Goal: Complete application form

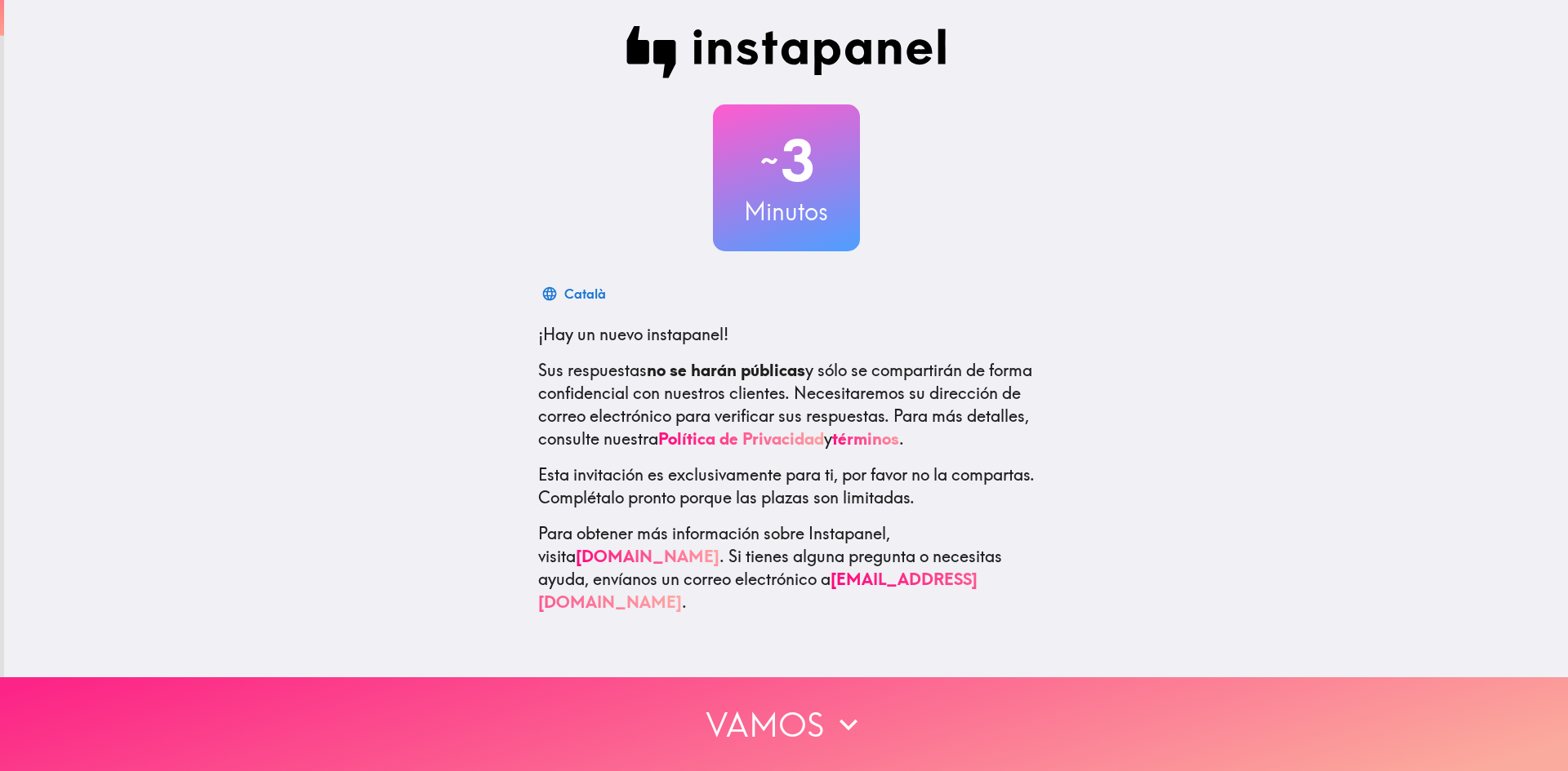
click at [759, 697] on button "Vamos" at bounding box center [784, 724] width 1568 height 94
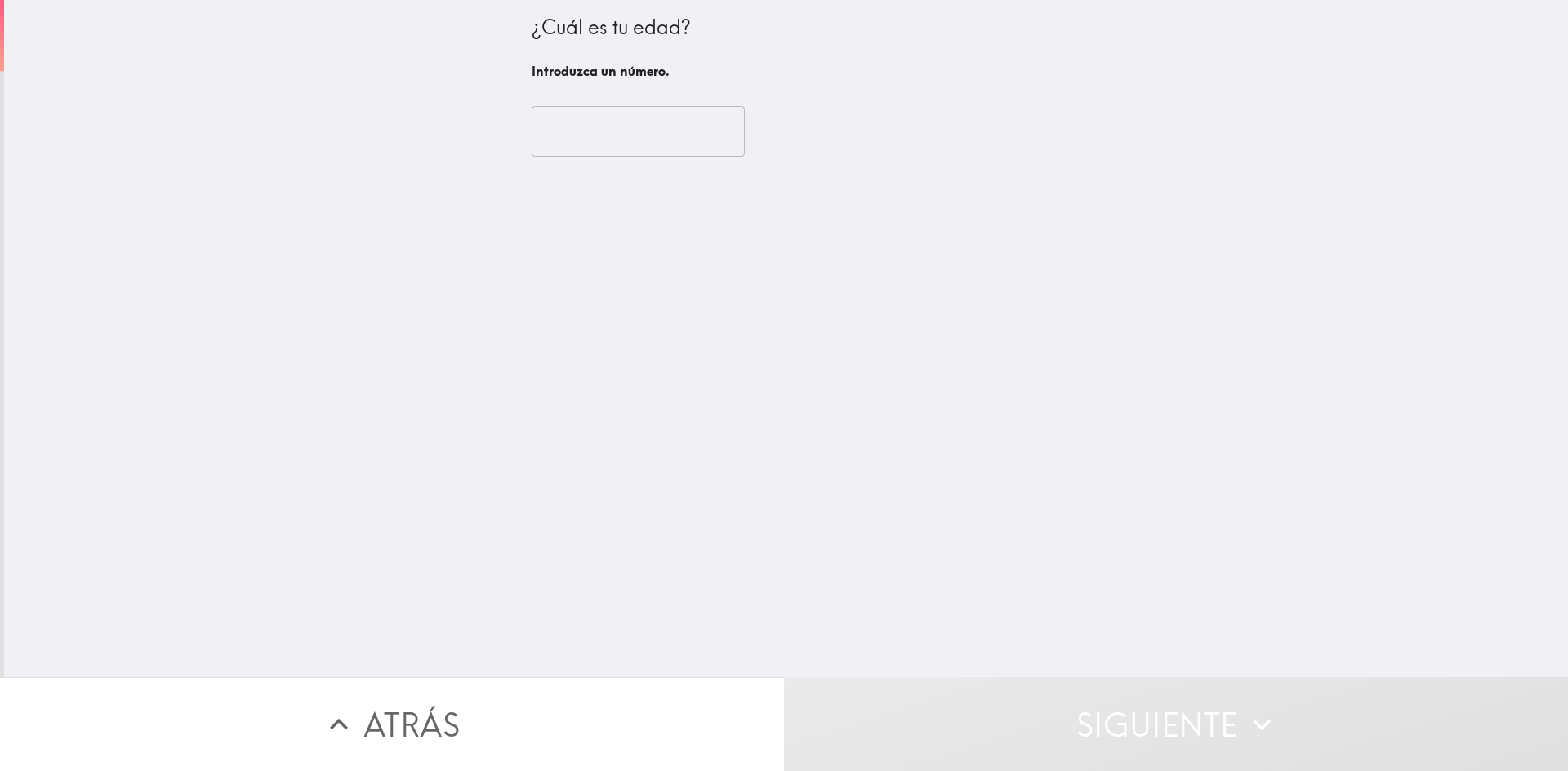
click at [616, 159] on div "​" at bounding box center [786, 132] width 510 height 90
click at [616, 139] on input "number" at bounding box center [638, 131] width 213 height 50
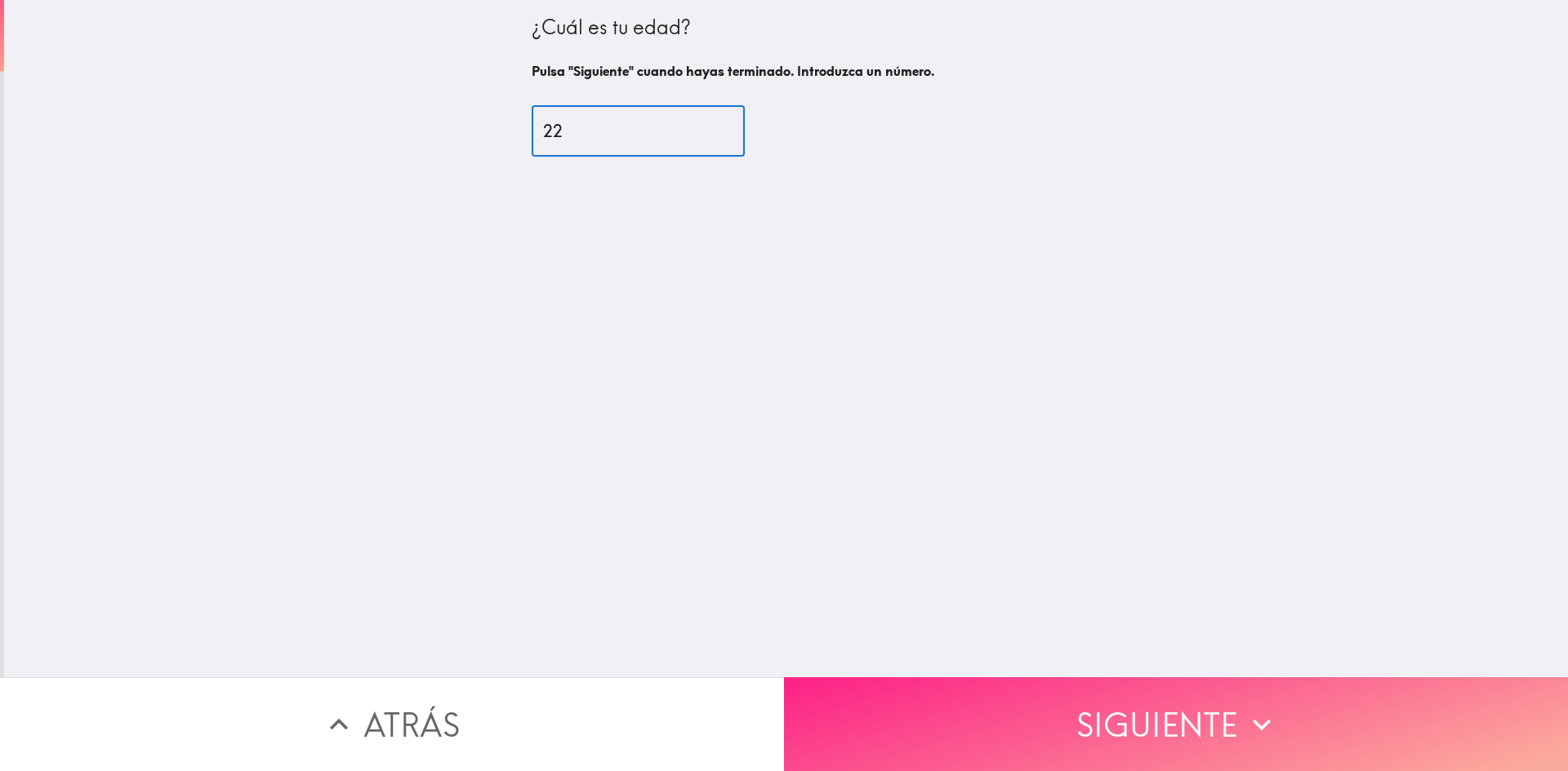
type input "22"
click at [1098, 731] on button "Siguiente" at bounding box center [1175, 724] width 784 height 94
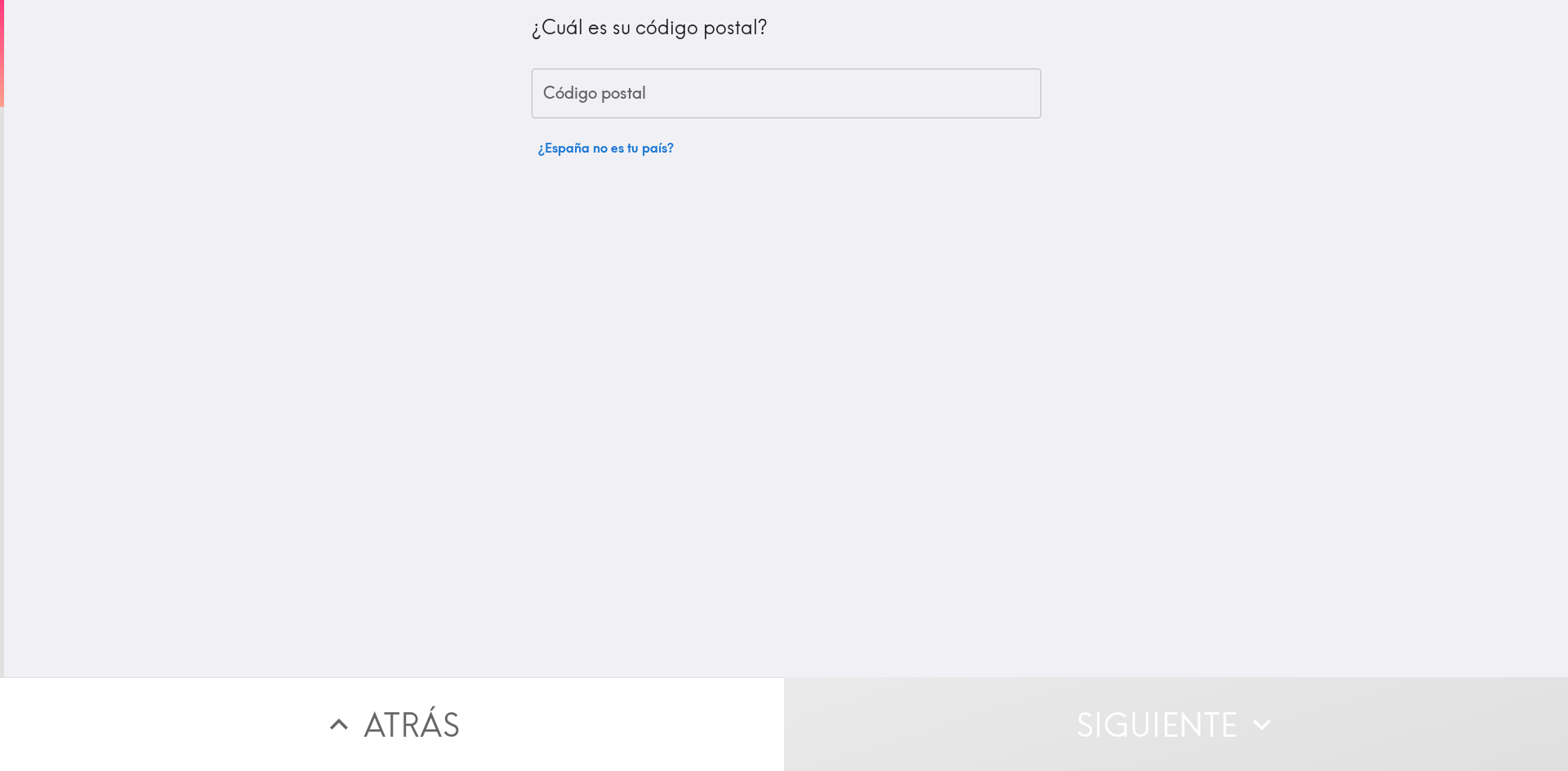
click at [683, 114] on input "Código postal" at bounding box center [786, 94] width 510 height 50
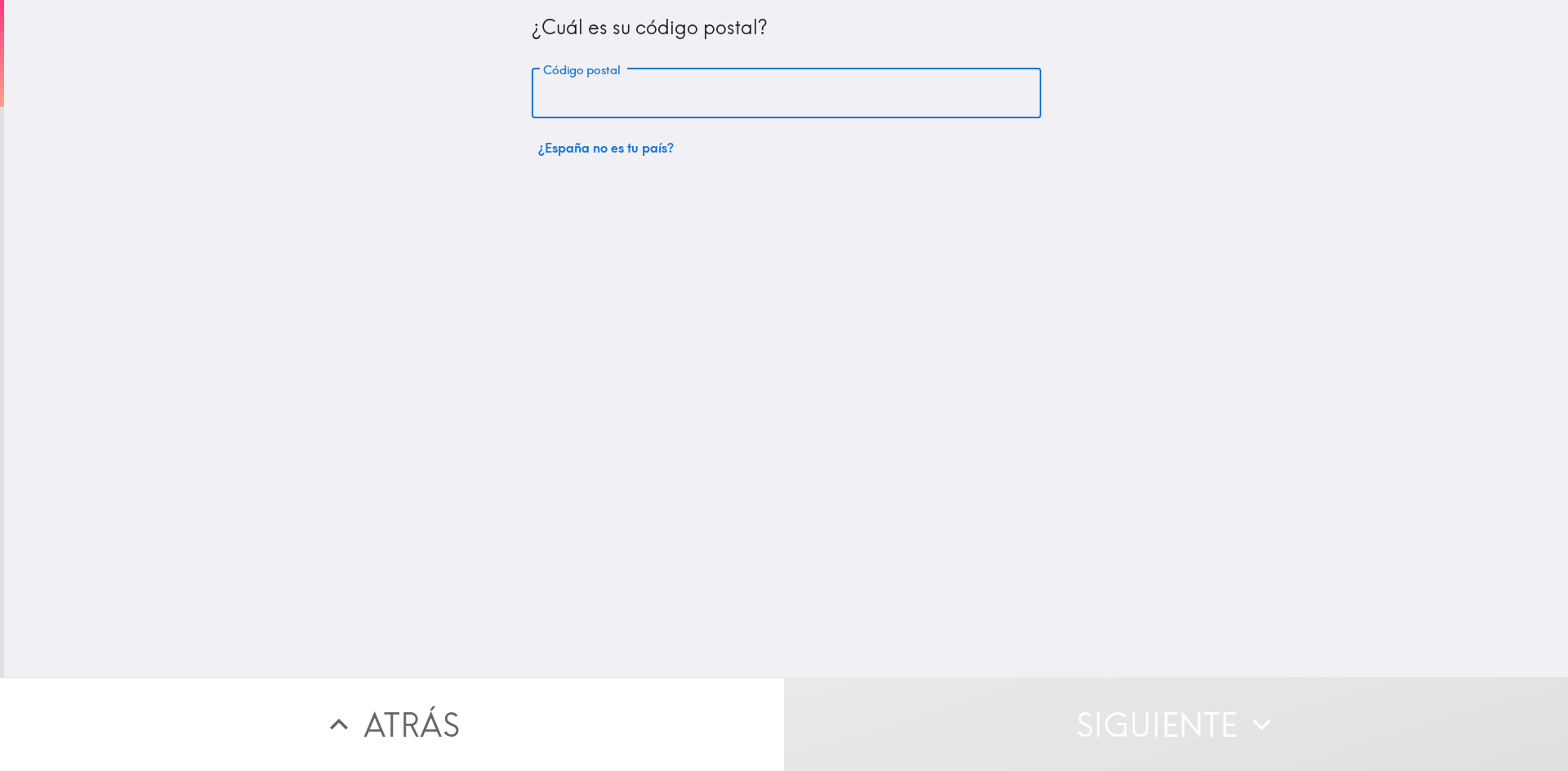
type input "08224"
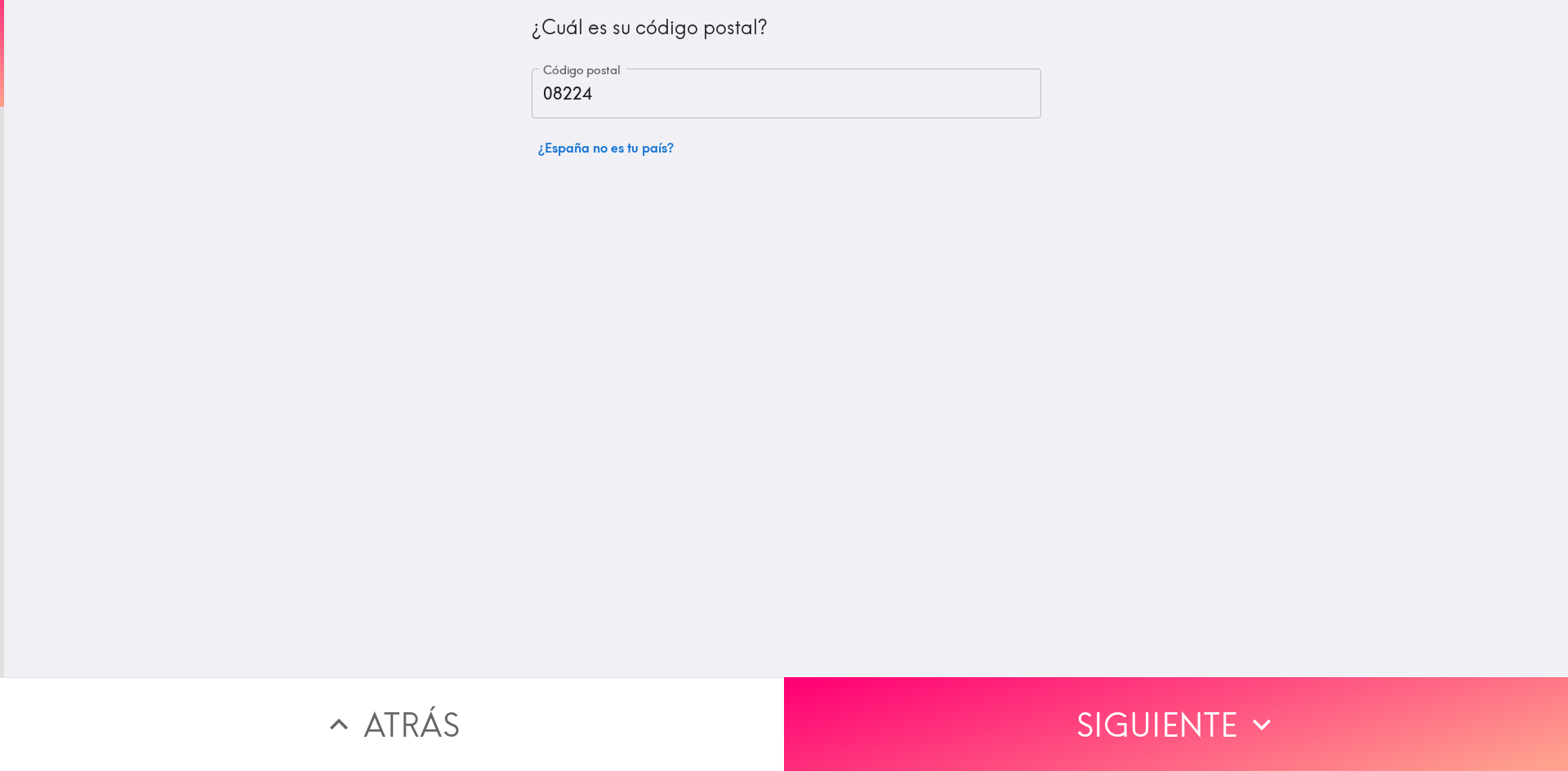
click at [986, 310] on div "¿Cuál es su código postal? Código postal 08224 Código postal ¿España no es tu p…" at bounding box center [786, 339] width 1564 height 677
click at [1119, 706] on button "Siguiente" at bounding box center [1175, 724] width 784 height 94
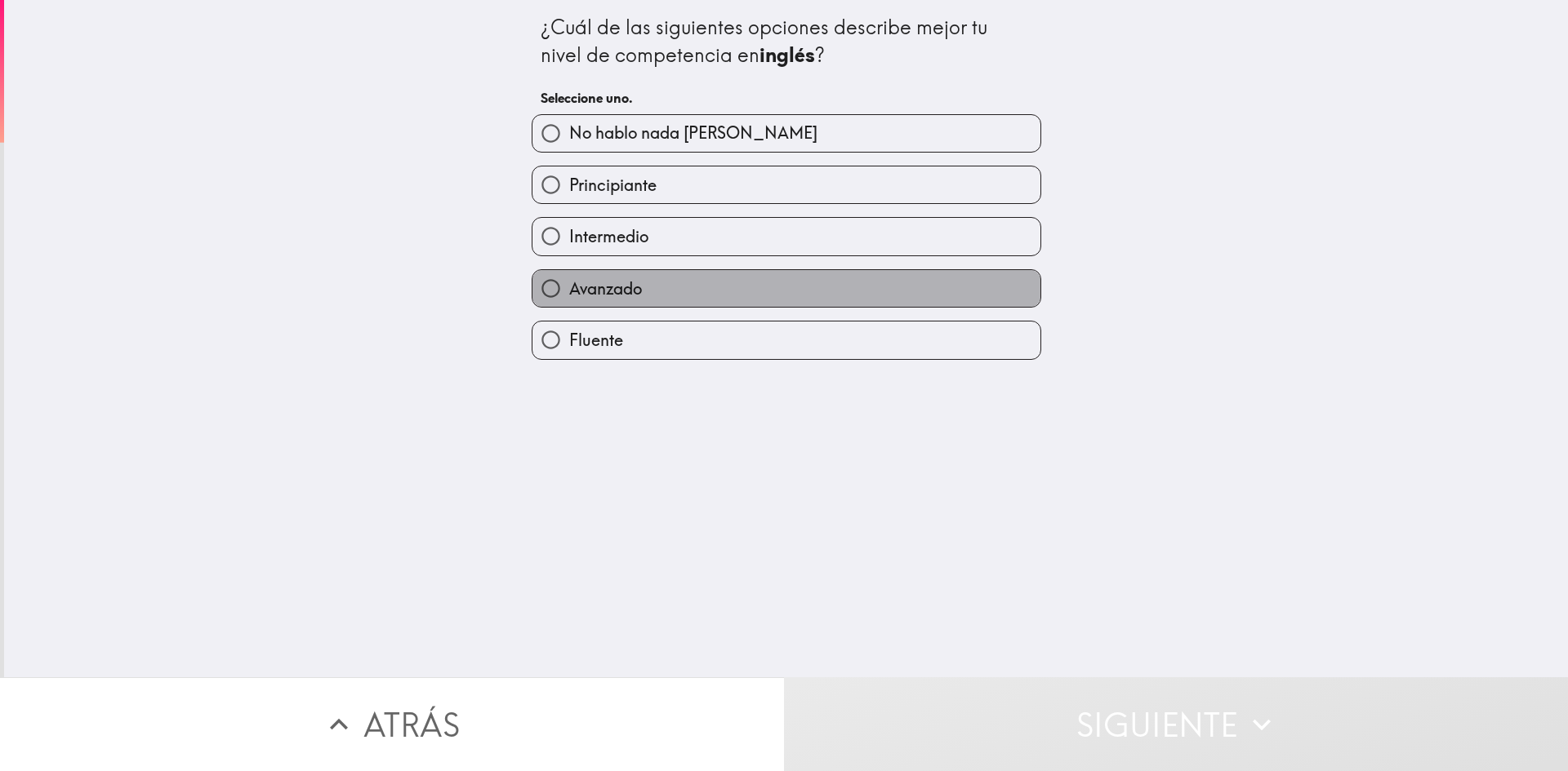
click at [635, 275] on label "Avanzado" at bounding box center [786, 288] width 508 height 36
click at [569, 275] on input "Avanzado" at bounding box center [550, 288] width 36 height 36
radio input "true"
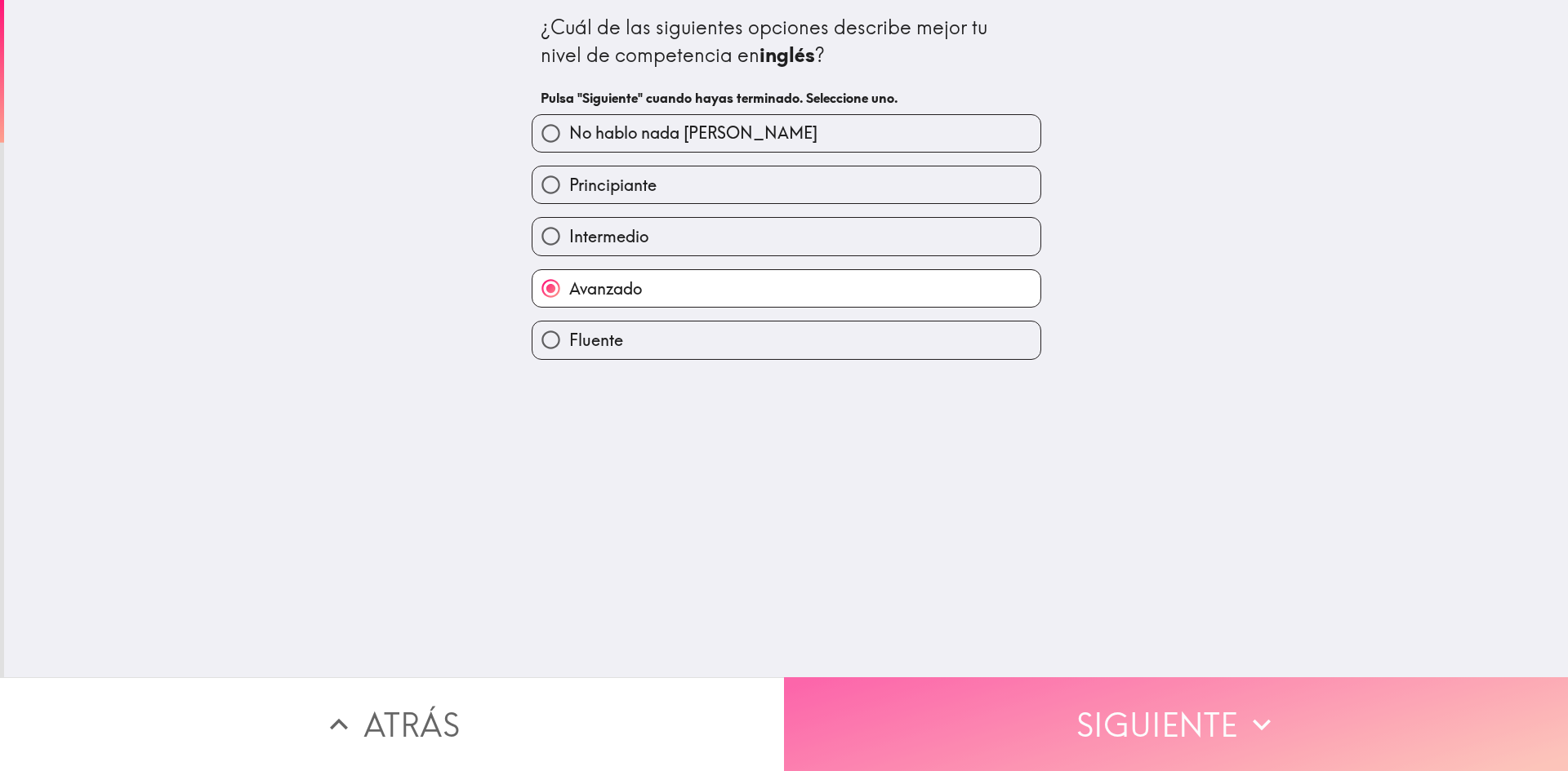
click at [967, 684] on button "Siguiente" at bounding box center [1175, 724] width 784 height 94
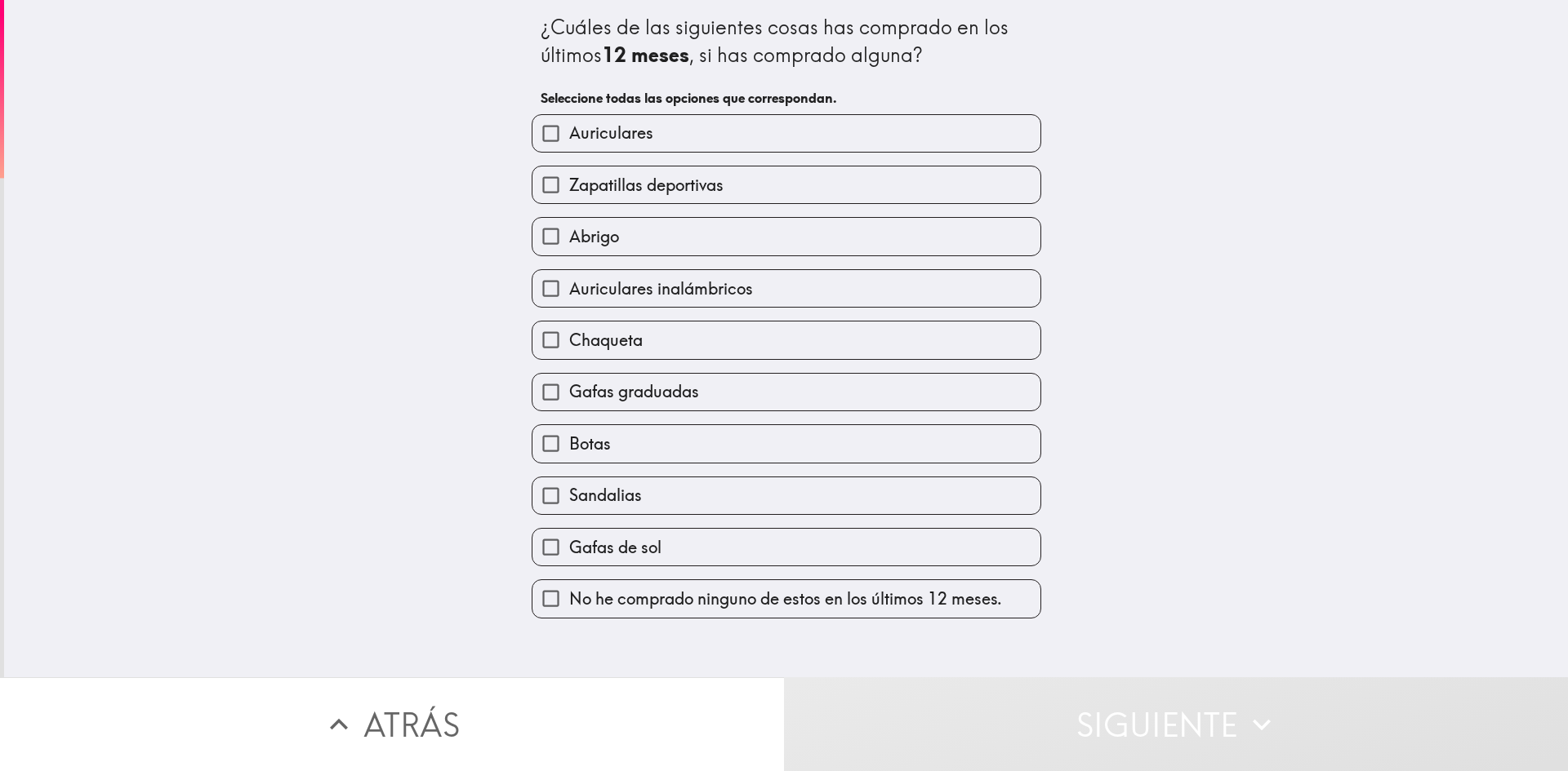
click at [684, 136] on label "Auriculares" at bounding box center [786, 133] width 508 height 36
click at [569, 136] on input "Auriculares" at bounding box center [550, 133] width 36 height 36
checkbox input "true"
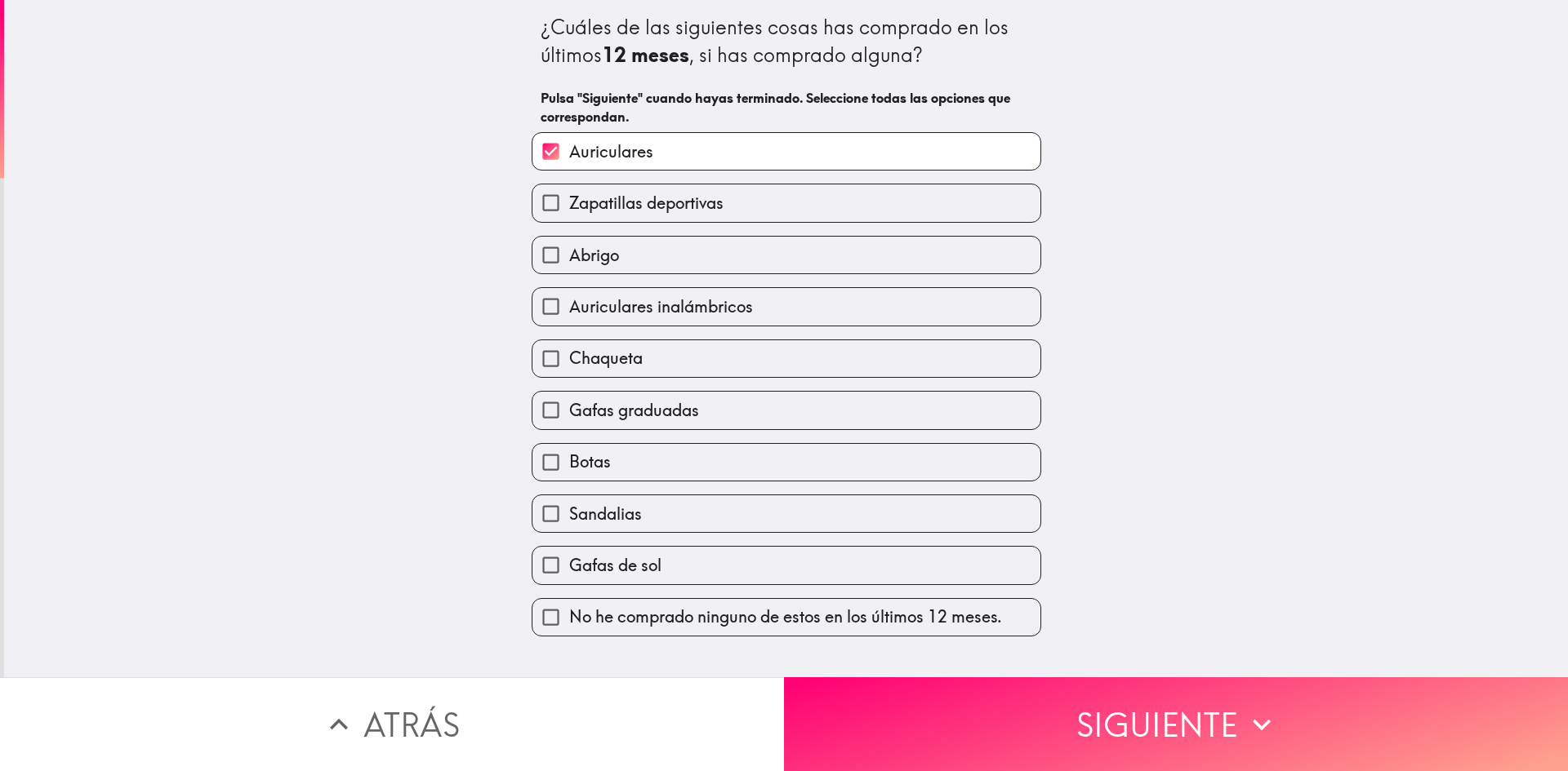
click at [694, 213] on span "Zapatillas deportivas" at bounding box center [647, 203] width 154 height 23
click at [569, 213] on input "Zapatillas deportivas" at bounding box center [550, 203] width 36 height 36
checkbox input "true"
click at [681, 376] on label "Chaqueta" at bounding box center [786, 359] width 508 height 36
click at [569, 376] on input "Chaqueta" at bounding box center [550, 359] width 36 height 36
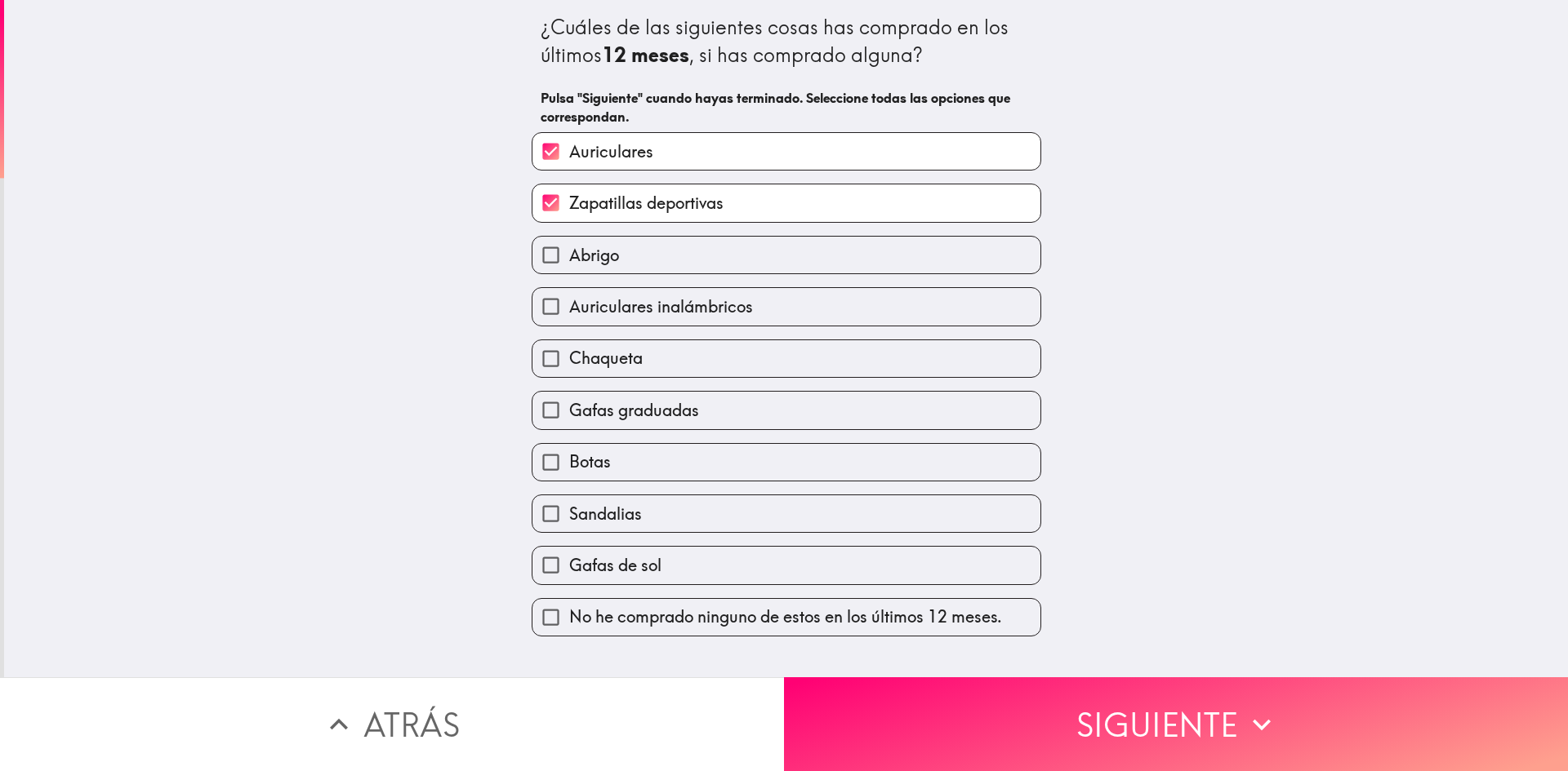
checkbox input "true"
click at [626, 559] on span "Gafas de sol" at bounding box center [615, 566] width 92 height 23
click at [569, 559] on input "Gafas de sol" at bounding box center [550, 565] width 36 height 36
checkbox input "true"
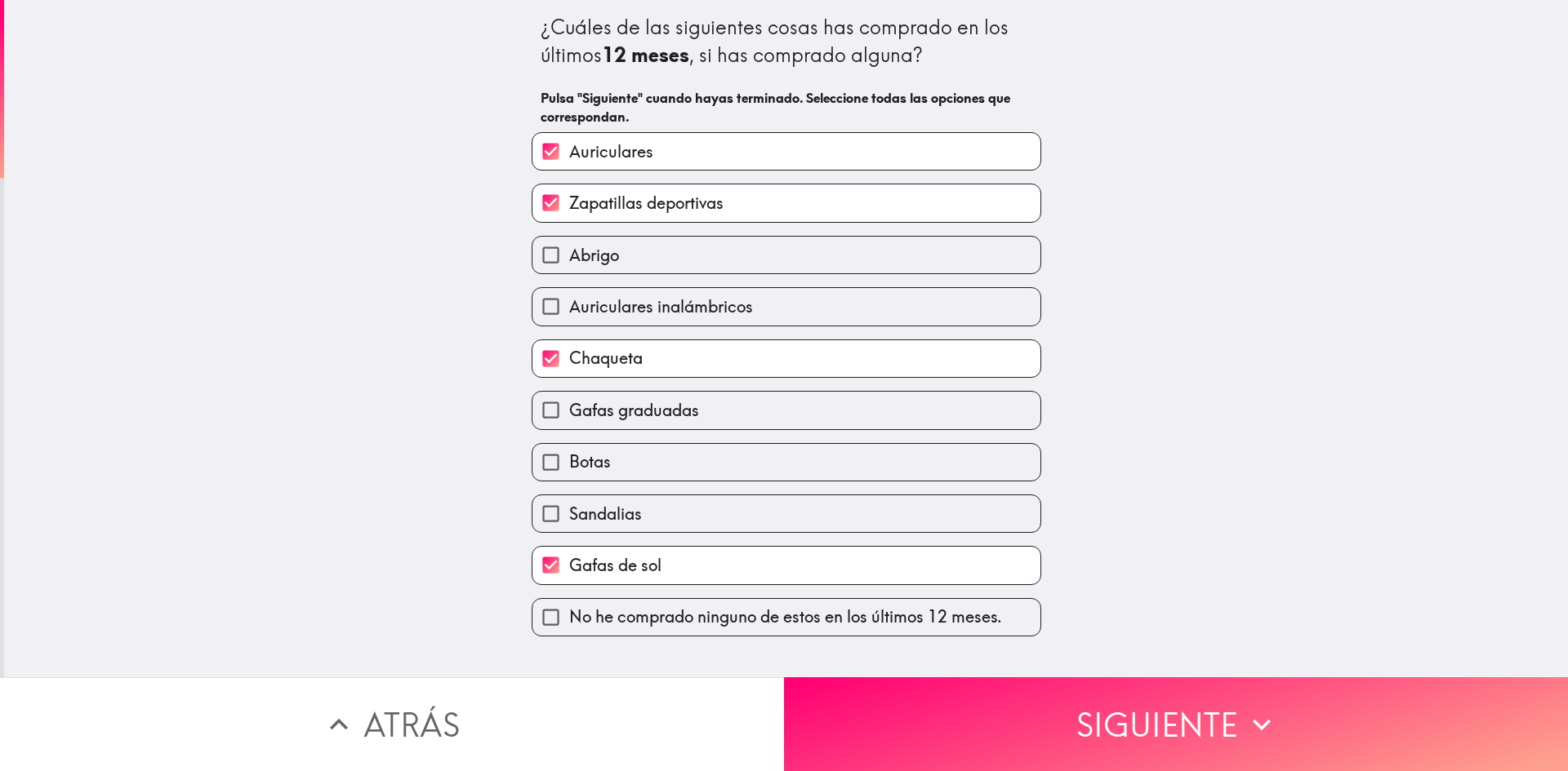
click at [634, 497] on label "Sandalias" at bounding box center [786, 514] width 508 height 36
click at [569, 497] on input "Sandalias" at bounding box center [550, 514] width 36 height 36
checkbox input "true"
click at [694, 303] on span "Auriculares inalámbricos" at bounding box center [661, 307] width 184 height 23
click at [569, 303] on input "Auriculares inalámbricos" at bounding box center [550, 307] width 36 height 36
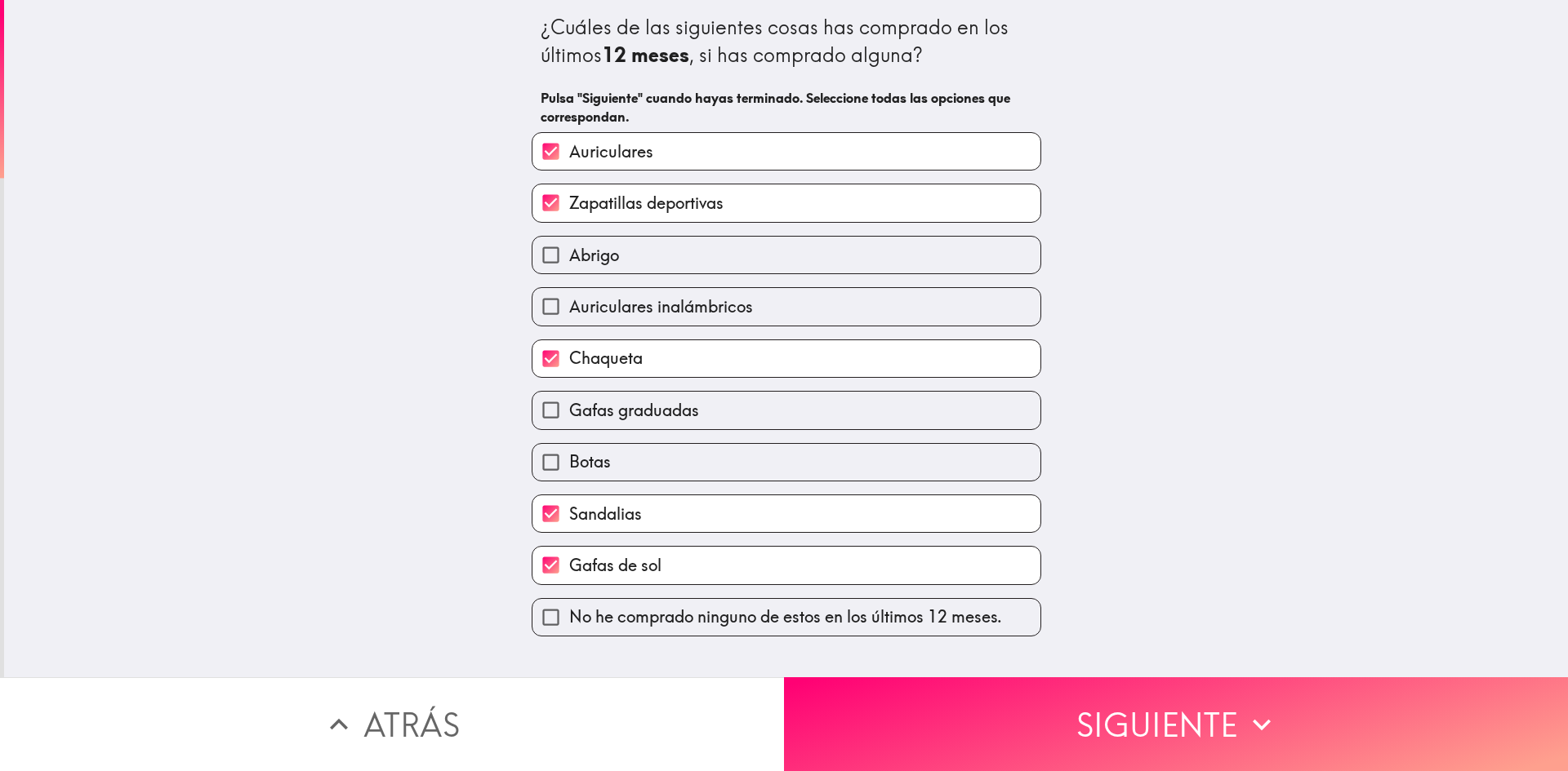
checkbox input "true"
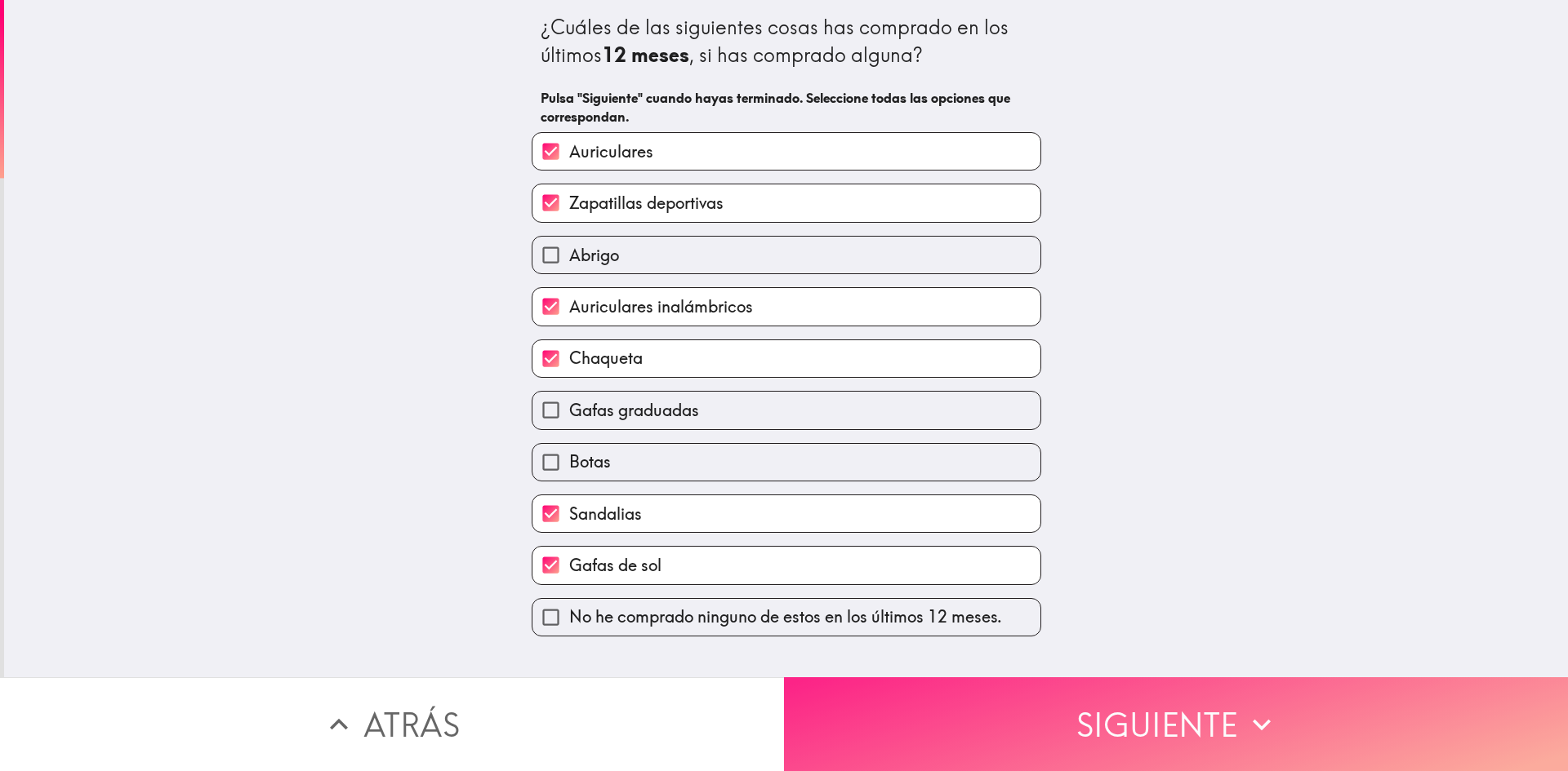
click at [960, 678] on button "Siguiente" at bounding box center [1175, 724] width 784 height 94
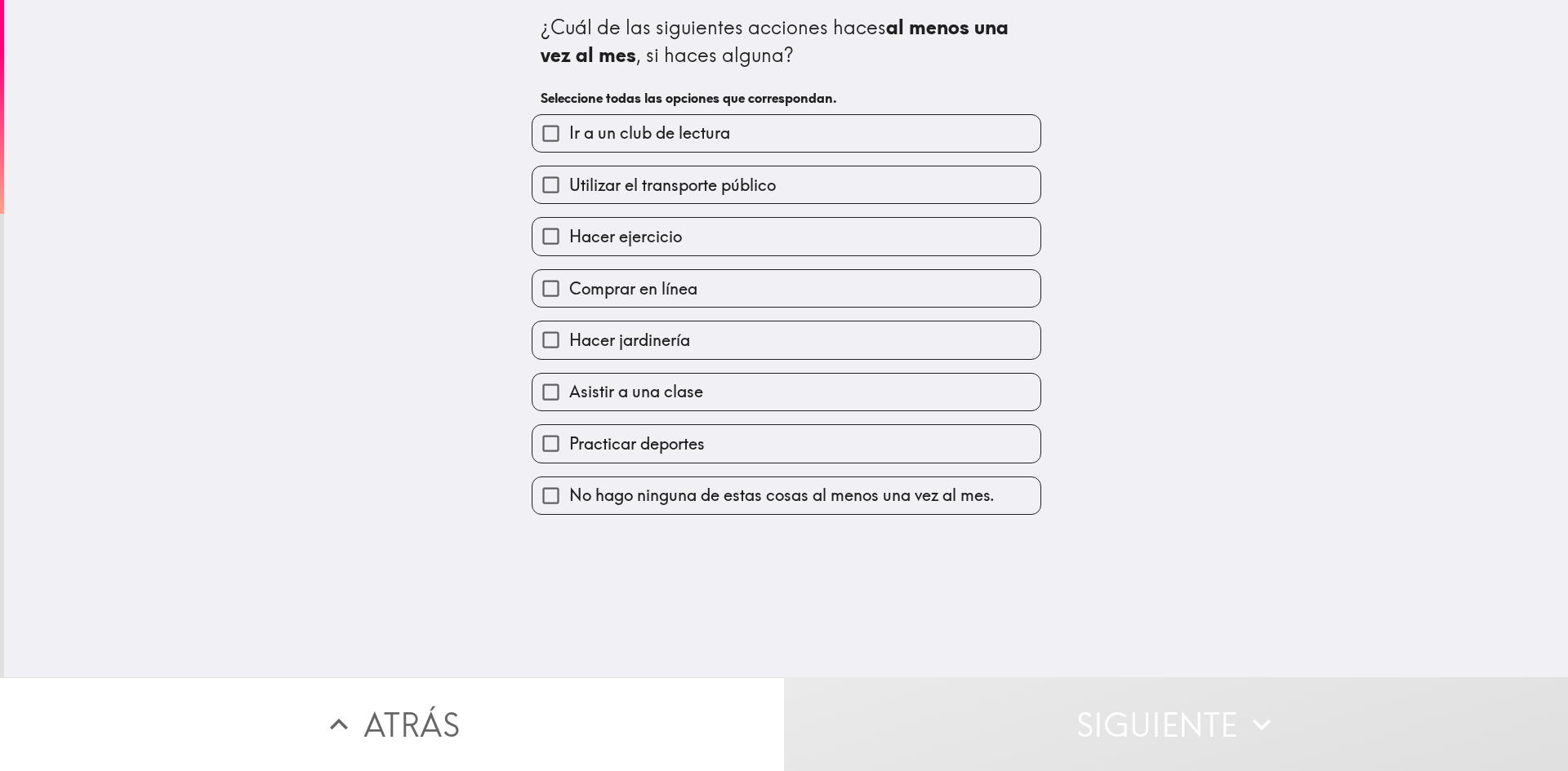
click at [696, 198] on label "Utilizar el transporte público" at bounding box center [786, 185] width 508 height 36
click at [569, 198] on input "Utilizar el transporte público" at bounding box center [550, 185] width 36 height 36
checkbox input "true"
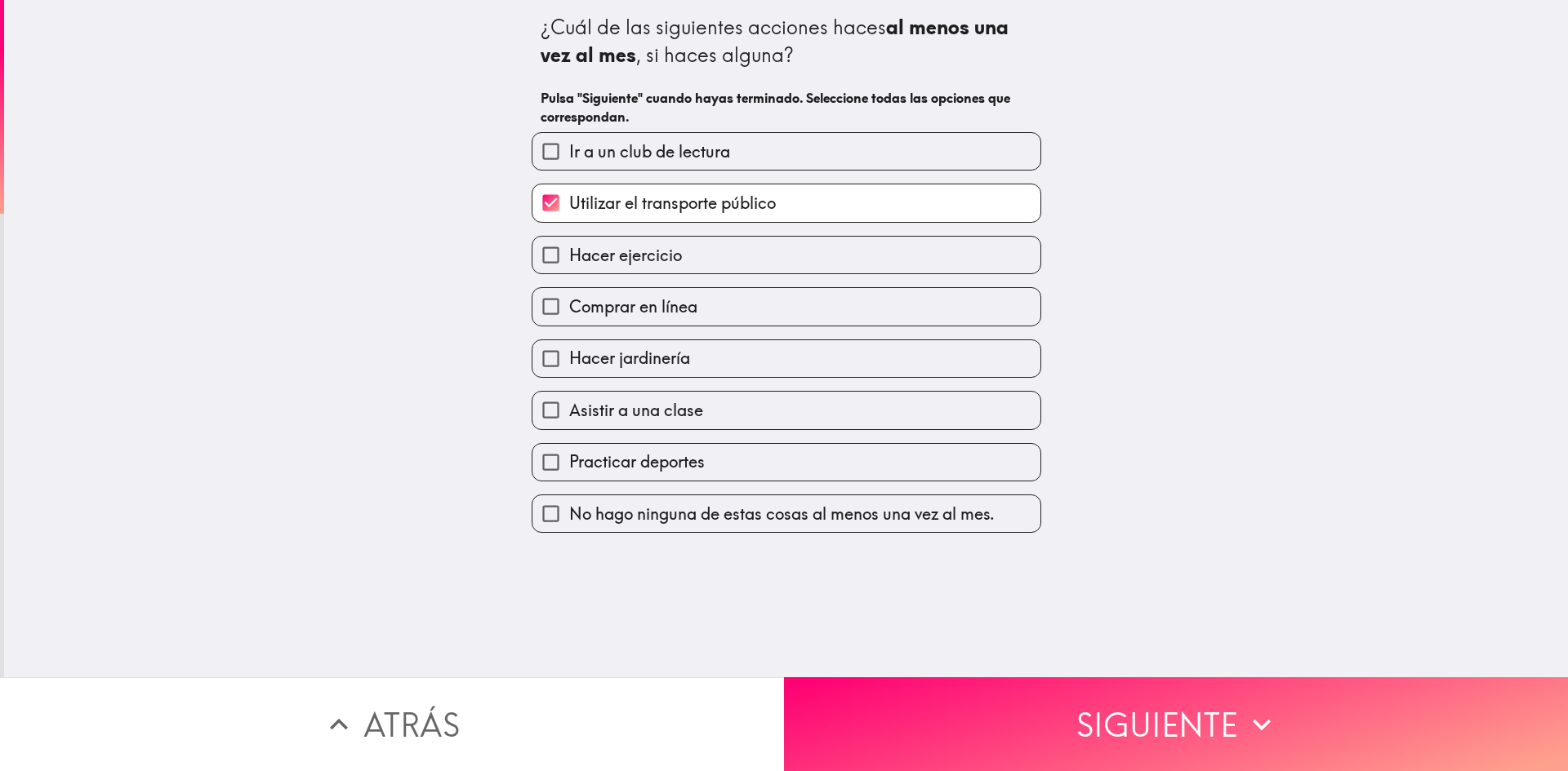
click at [675, 263] on label "Hacer ejercicio" at bounding box center [786, 255] width 508 height 36
click at [569, 263] on input "Hacer ejercicio" at bounding box center [550, 255] width 36 height 36
checkbox input "true"
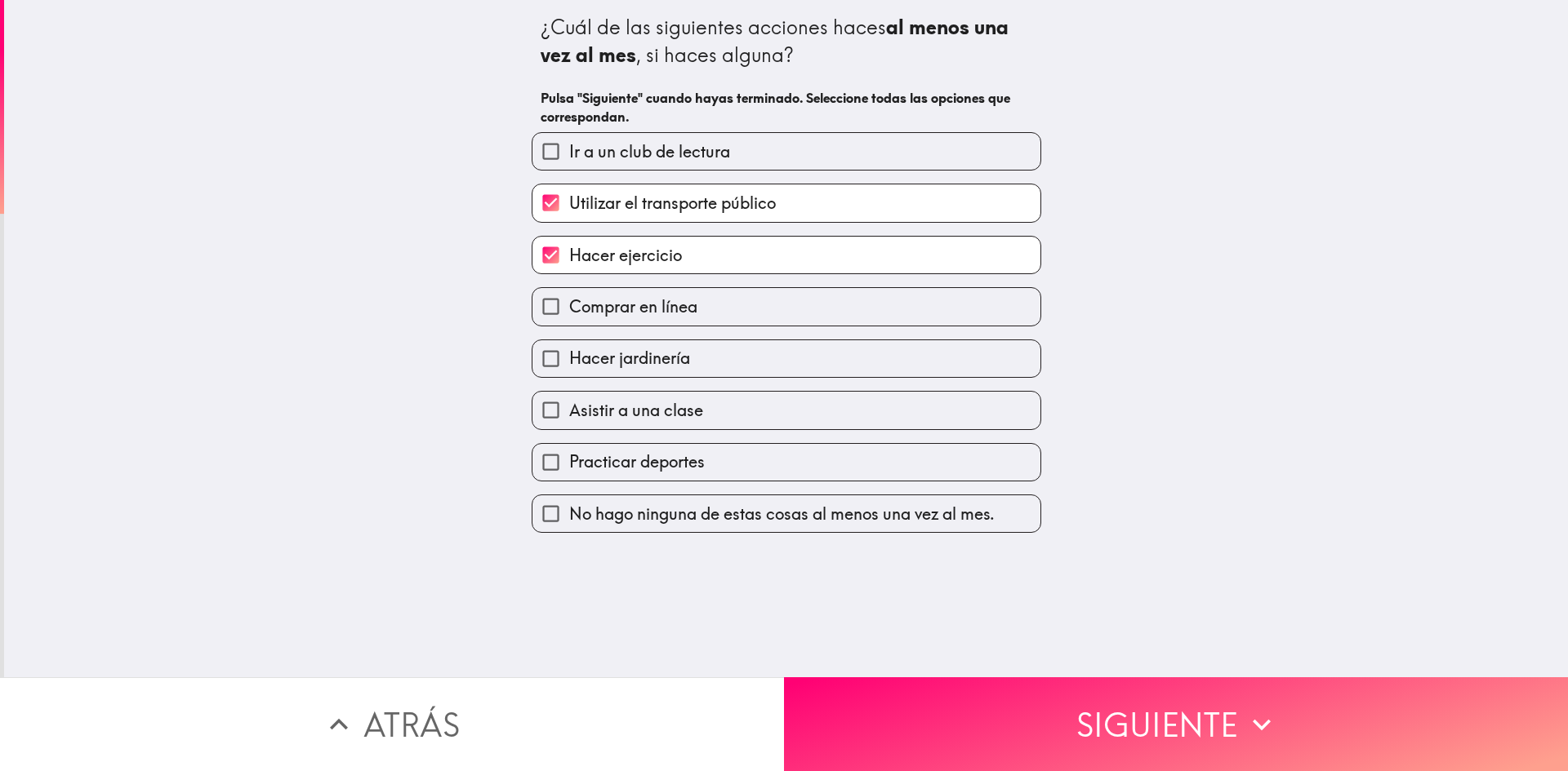
drag, startPoint x: 683, startPoint y: 311, endPoint x: 690, endPoint y: 343, distance: 32.8
click at [686, 311] on span "Comprar en línea" at bounding box center [634, 307] width 128 height 23
click at [569, 311] on input "Comprar en línea" at bounding box center [550, 307] width 36 height 36
checkbox input "true"
click at [680, 411] on span "Asistir a una clase" at bounding box center [636, 411] width 133 height 23
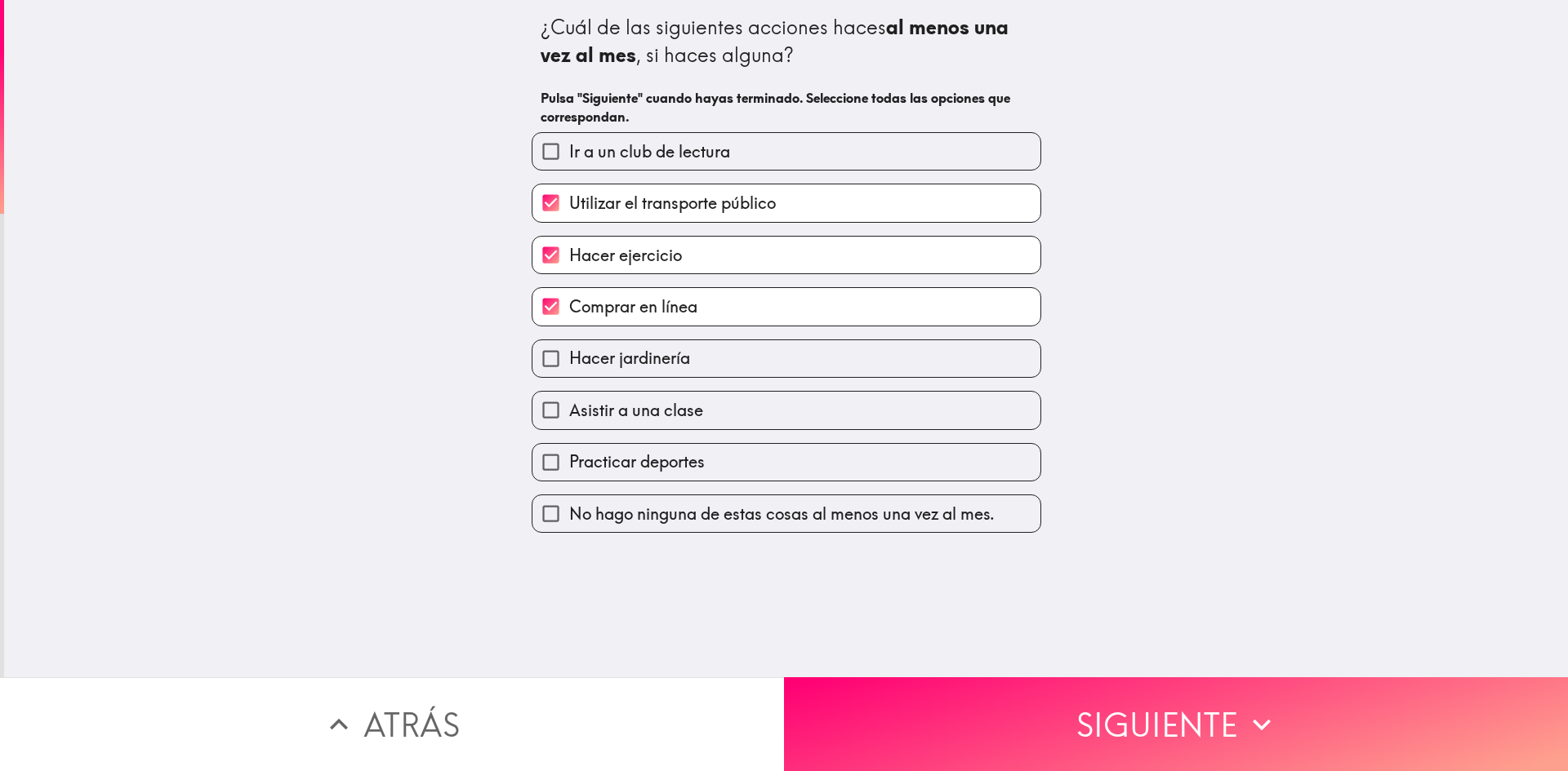
click at [569, 411] on input "Asistir a una clase" at bounding box center [550, 410] width 36 height 36
checkbox input "true"
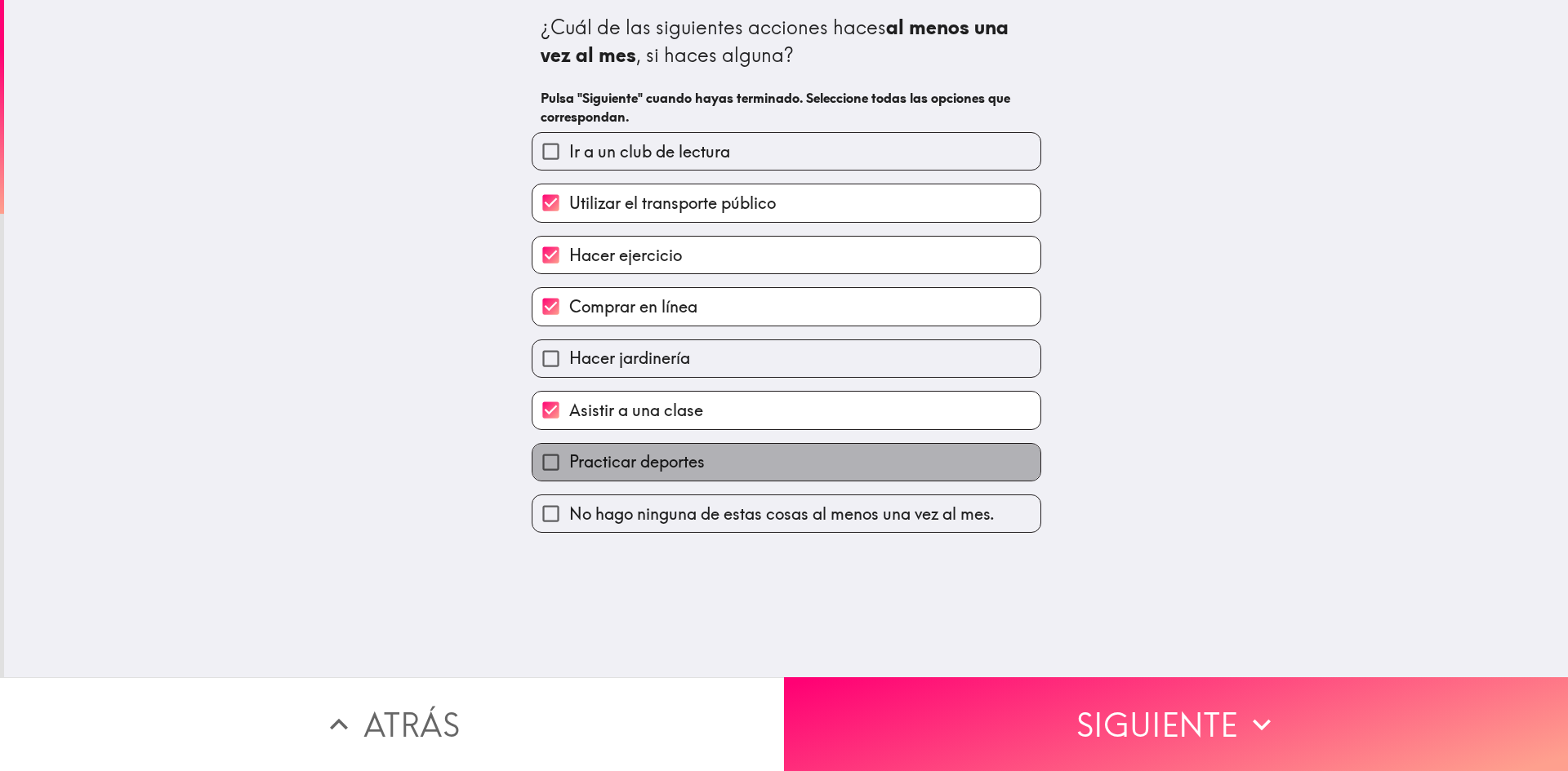
click at [675, 463] on span "Practicar deportes" at bounding box center [637, 462] width 135 height 23
click at [569, 463] on input "Practicar deportes" at bounding box center [550, 462] width 36 height 36
checkbox input "true"
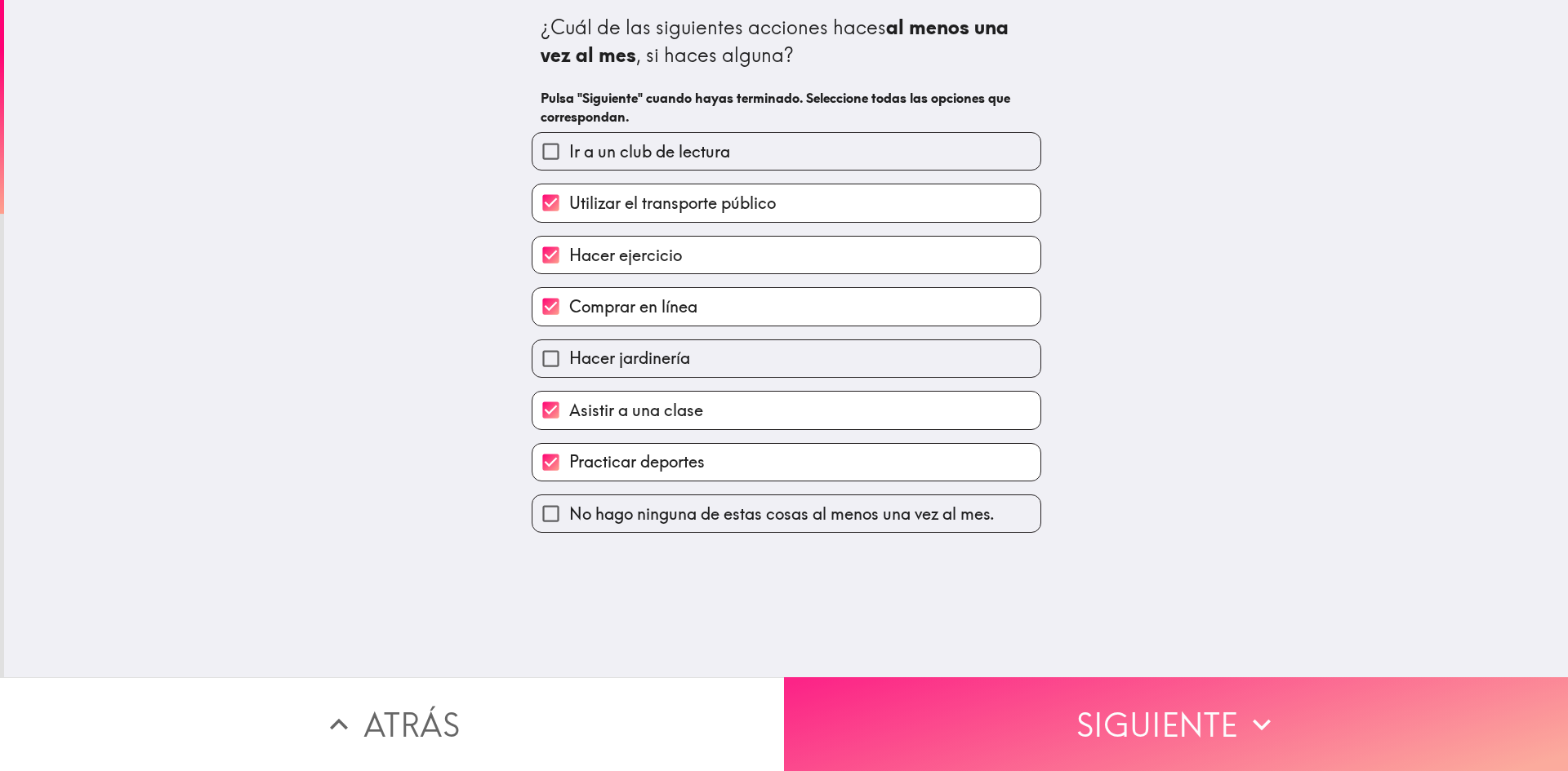
click at [947, 689] on button "Siguiente" at bounding box center [1175, 724] width 784 height 94
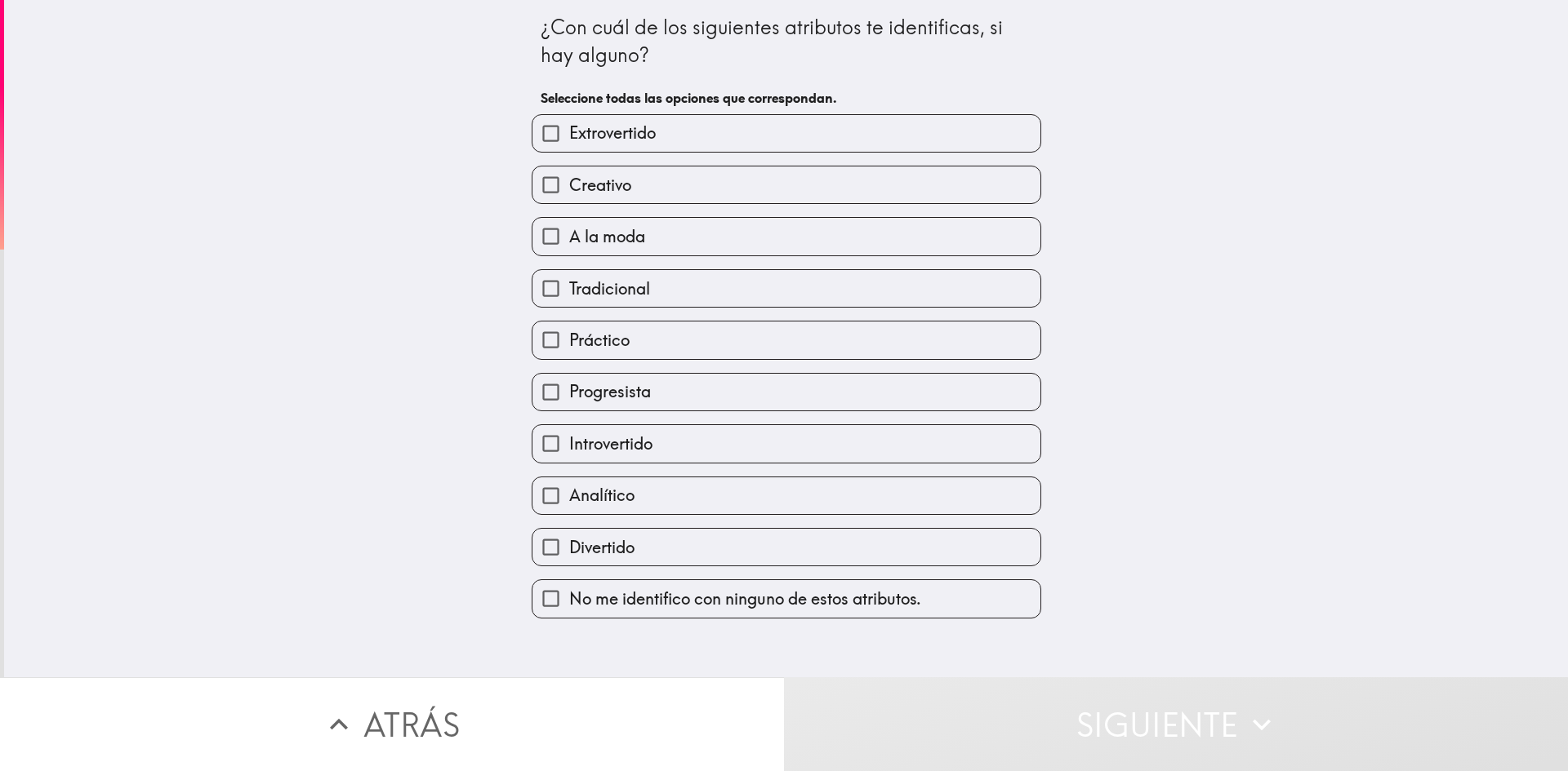
click at [664, 176] on label "Creativo" at bounding box center [786, 185] width 508 height 36
click at [569, 176] on input "Creativo" at bounding box center [550, 185] width 36 height 36
checkbox input "true"
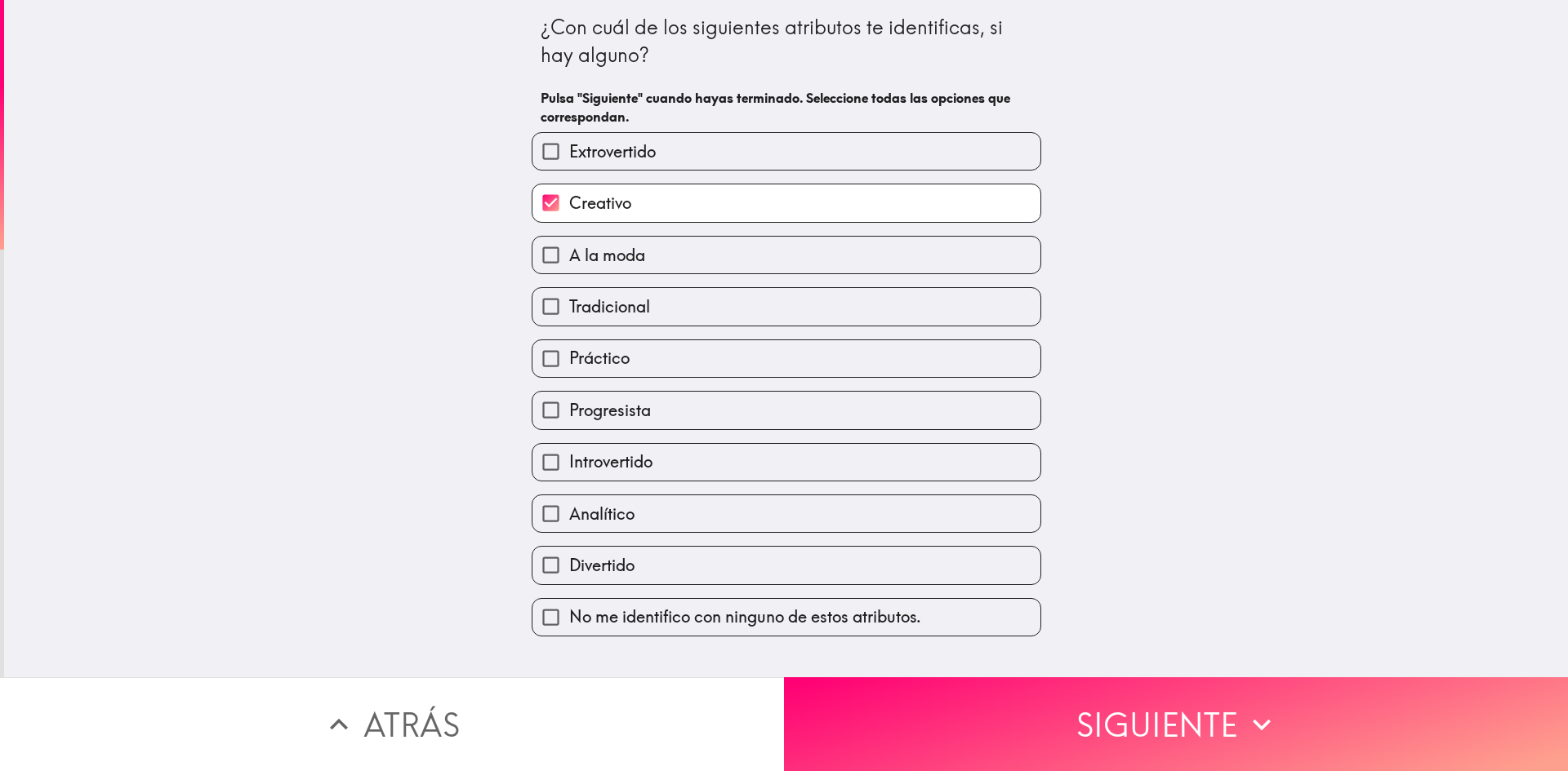
click at [632, 261] on span "A la moda" at bounding box center [608, 256] width 76 height 23
click at [569, 261] on input "A la moda" at bounding box center [550, 255] width 36 height 36
checkbox input "true"
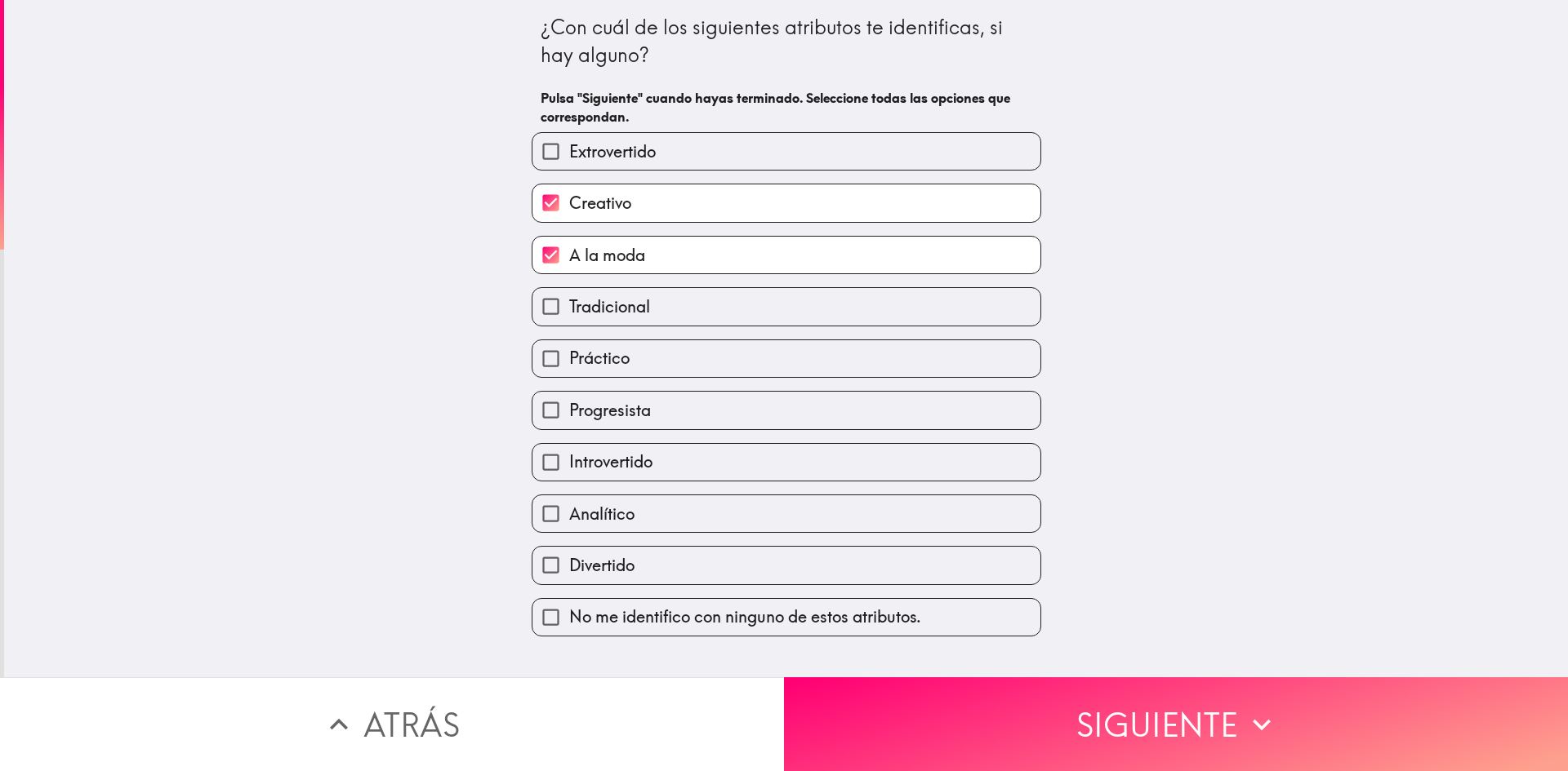
click at [621, 340] on div "Práctico" at bounding box center [786, 359] width 510 height 38
click at [623, 380] on div "Progresista" at bounding box center [779, 403] width 523 height 51
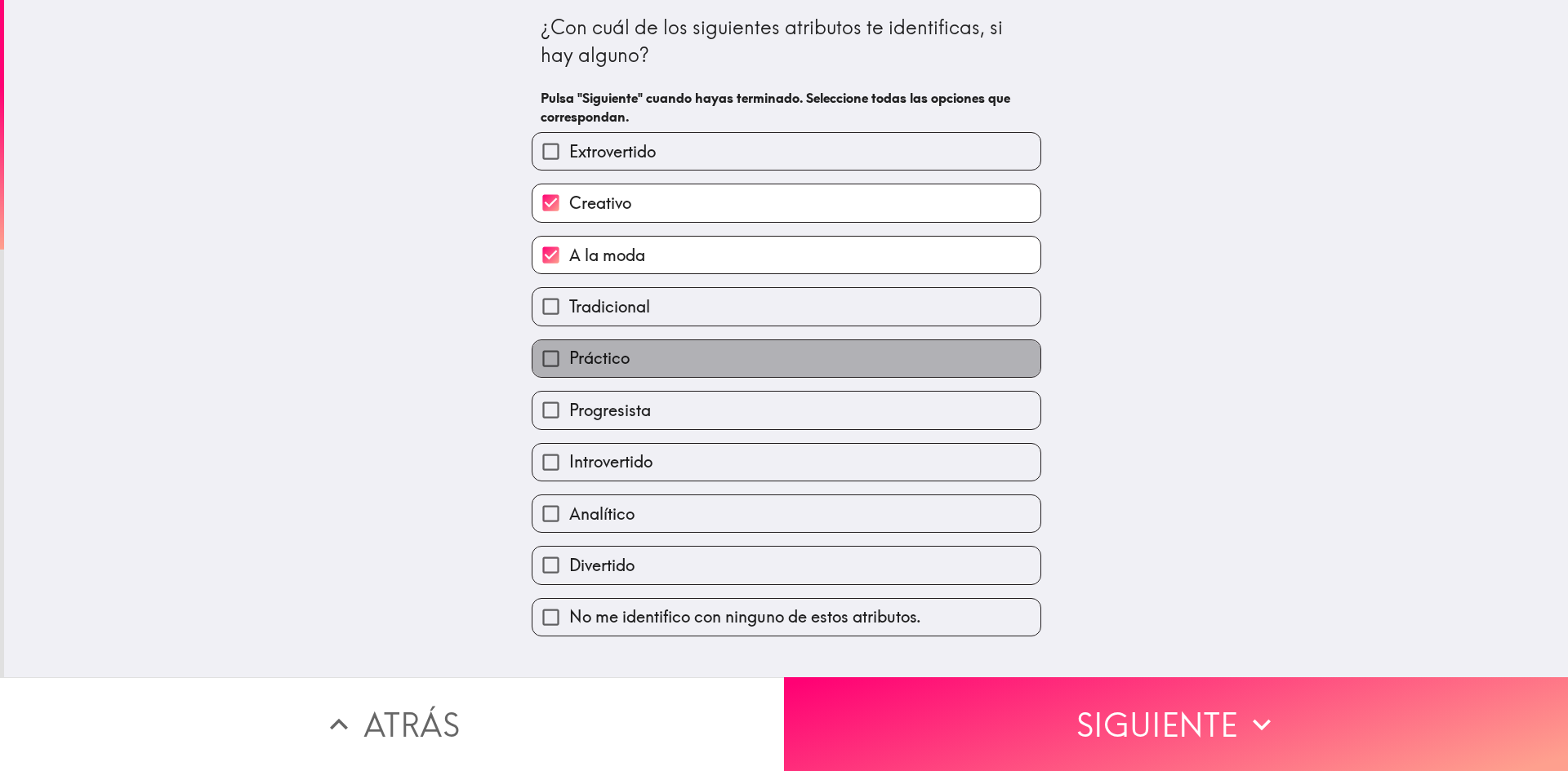
click at [634, 363] on label "Práctico" at bounding box center [786, 359] width 508 height 36
click at [569, 363] on input "Práctico" at bounding box center [550, 359] width 36 height 36
checkbox input "true"
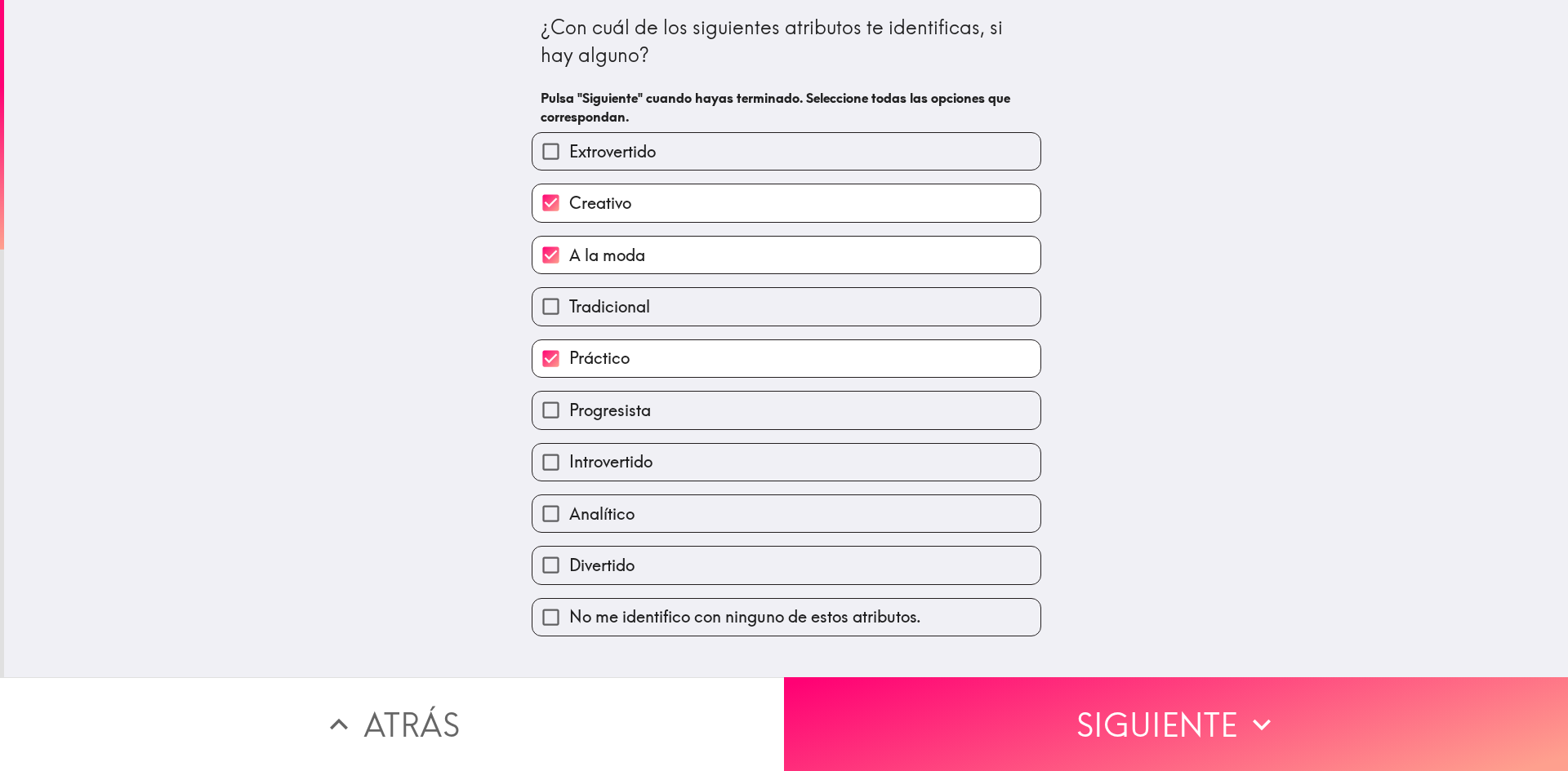
click at [628, 470] on span "Introvertido" at bounding box center [611, 462] width 83 height 23
click at [569, 470] on input "Introvertido" at bounding box center [550, 462] width 36 height 36
click at [628, 466] on span "Introvertido" at bounding box center [611, 462] width 83 height 23
click at [569, 466] on input "Introvertido" at bounding box center [550, 462] width 36 height 36
checkbox input "false"
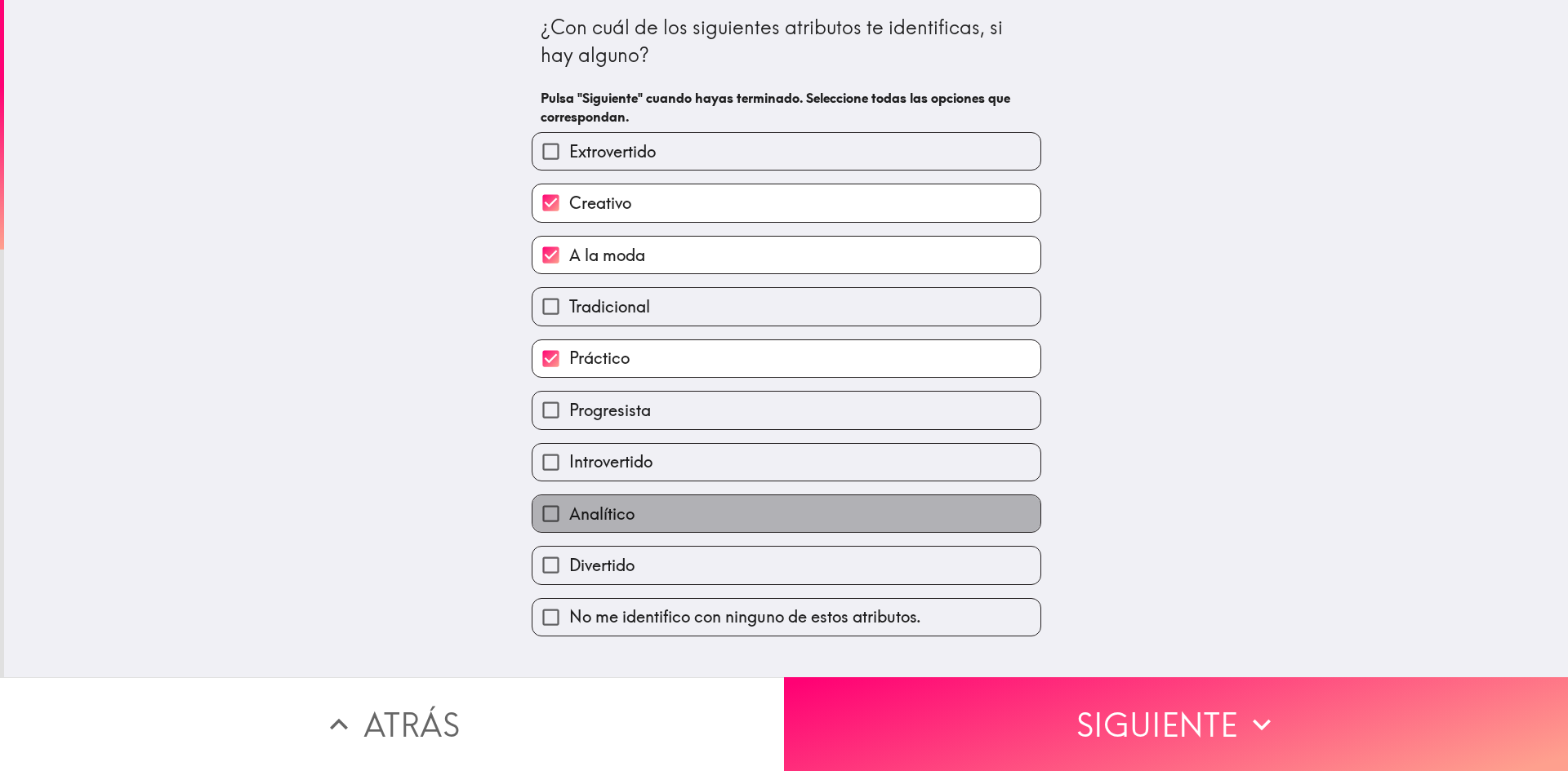
click at [632, 522] on label "Analítico" at bounding box center [786, 514] width 508 height 36
click at [569, 522] on input "Analítico" at bounding box center [550, 514] width 36 height 36
checkbox input "true"
click at [623, 562] on span "Divertido" at bounding box center [602, 566] width 65 height 23
click at [569, 562] on input "Divertido" at bounding box center [550, 565] width 36 height 36
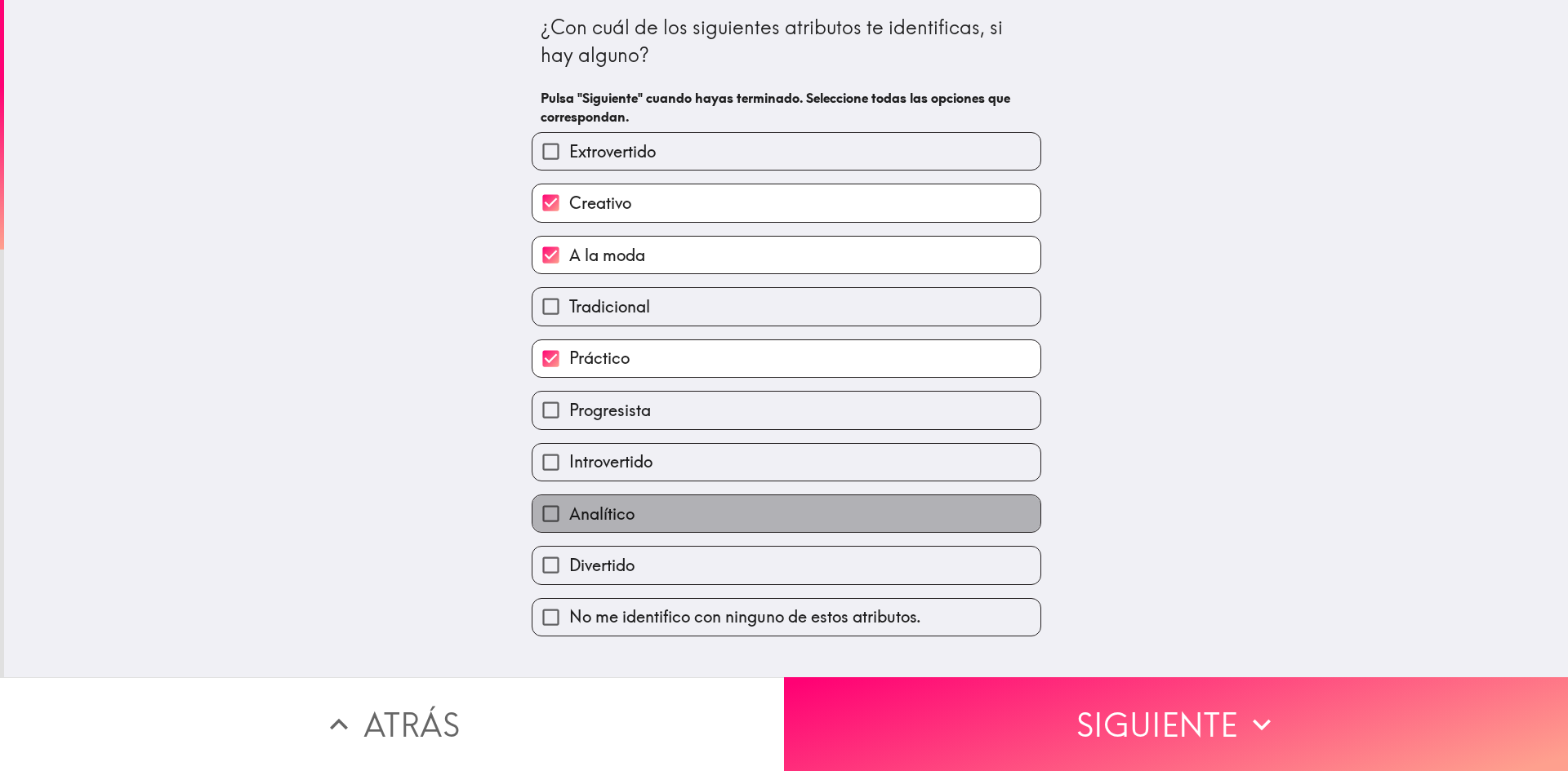
checkbox input "true"
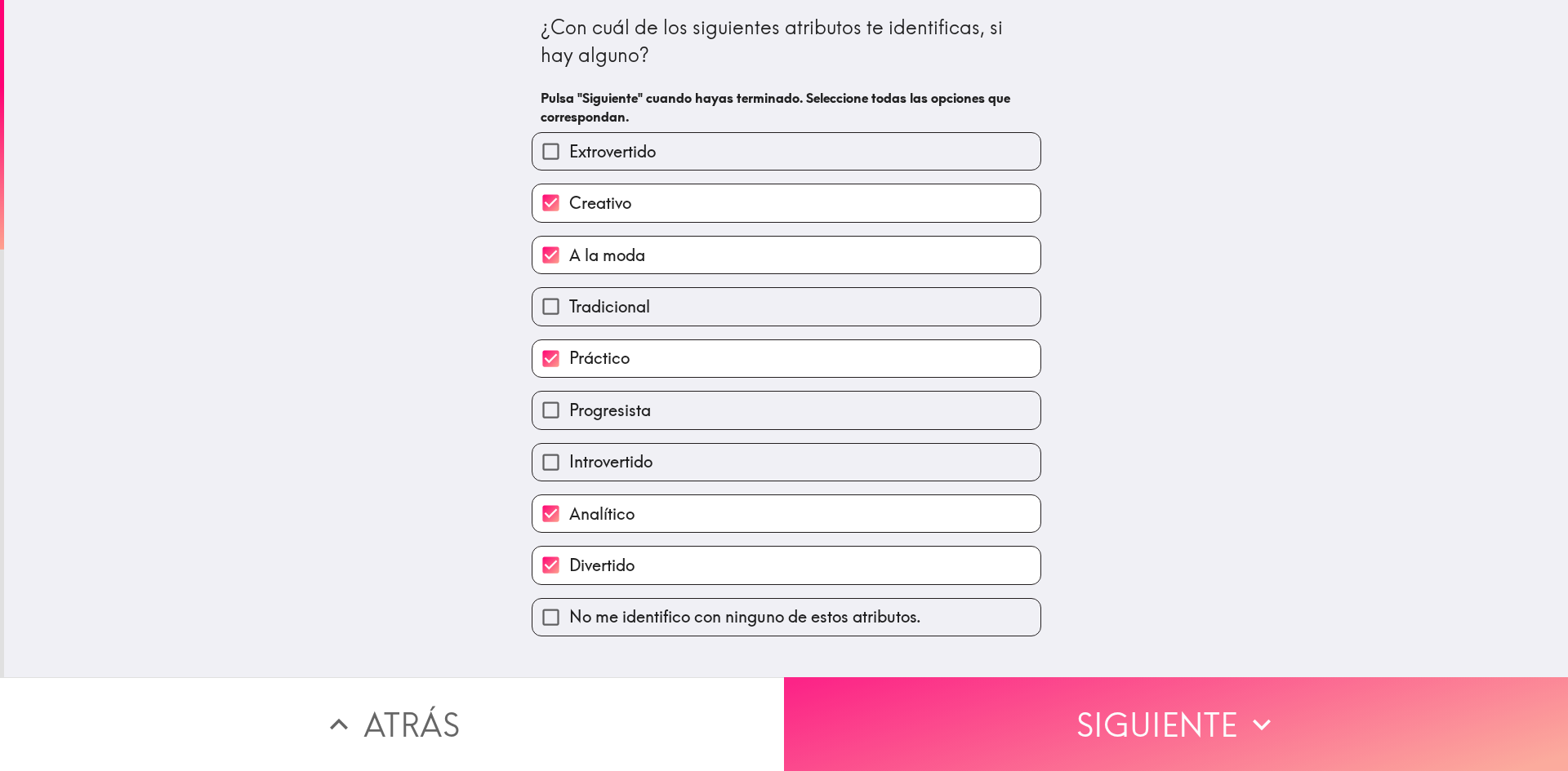
click at [869, 700] on button "Siguiente" at bounding box center [1175, 724] width 784 height 94
